Goal: Information Seeking & Learning: Learn about a topic

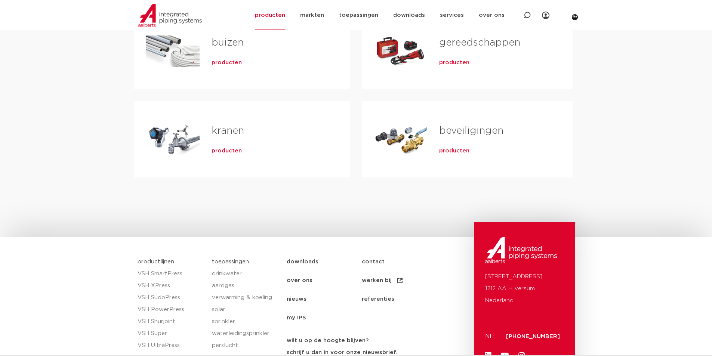
scroll to position [75, 0]
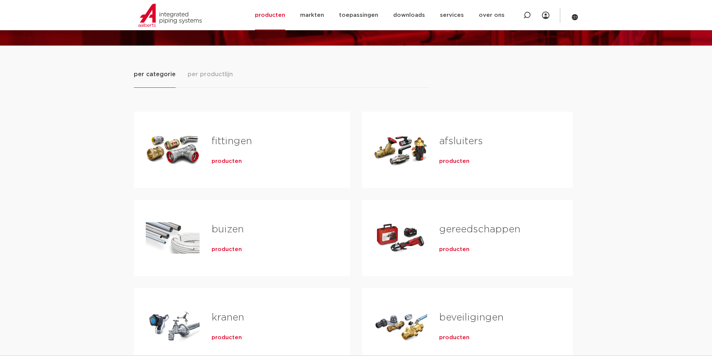
click at [463, 143] on link "afsluiters" at bounding box center [461, 141] width 44 height 10
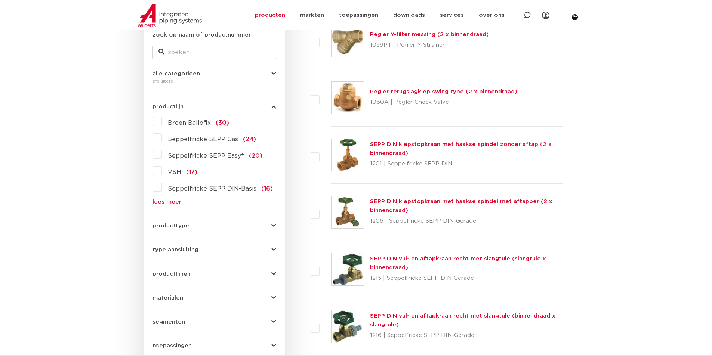
scroll to position [187, 0]
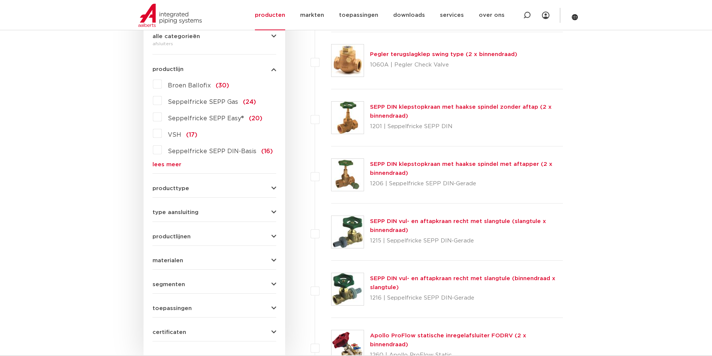
click at [275, 188] on icon "button" at bounding box center [273, 189] width 5 height 6
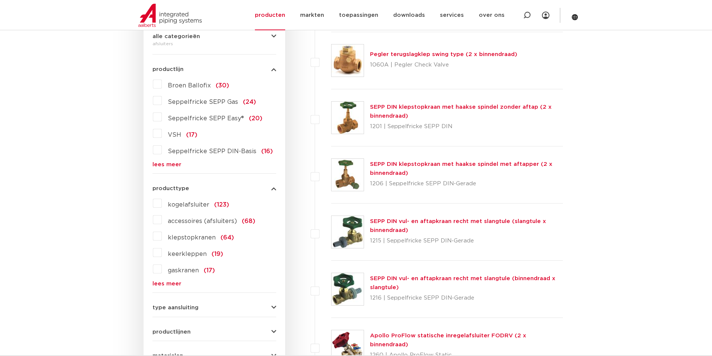
click at [162, 203] on label "kogelafsluiter (123)" at bounding box center [195, 203] width 67 height 12
click at [0, 0] on input "kogelafsluiter (123)" at bounding box center [0, 0] width 0 height 0
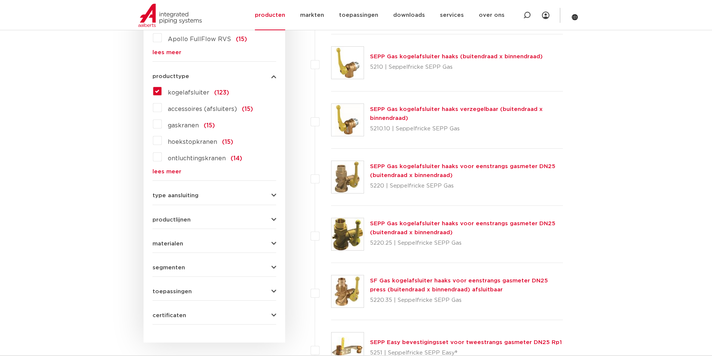
click at [274, 245] on icon "button" at bounding box center [273, 244] width 5 height 6
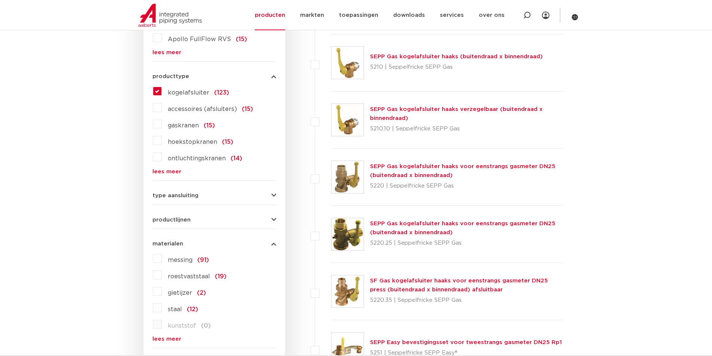
click at [172, 337] on link "lees meer" at bounding box center [215, 340] width 124 height 6
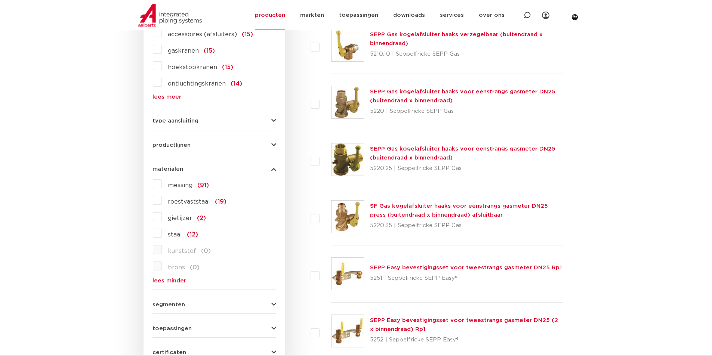
click at [162, 267] on label "brons (0)" at bounding box center [181, 266] width 38 height 12
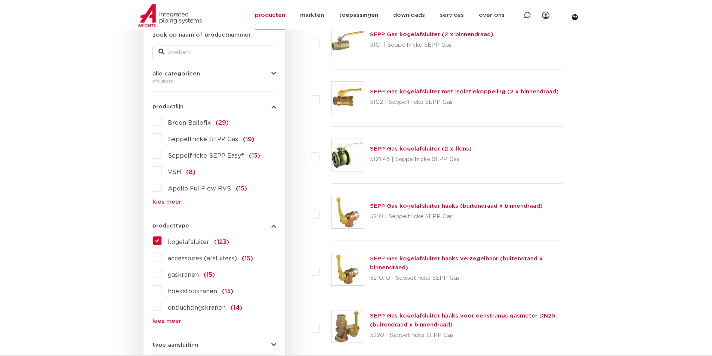
scroll to position [112, 0]
